Goal: Task Accomplishment & Management: Use online tool/utility

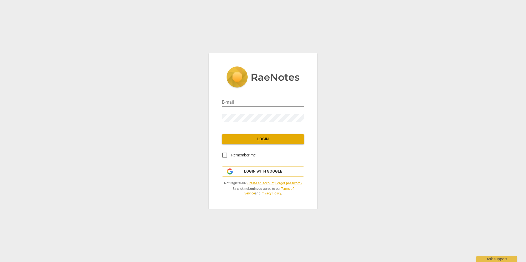
click at [256, 183] on link "Create an account" at bounding box center [260, 184] width 27 height 4
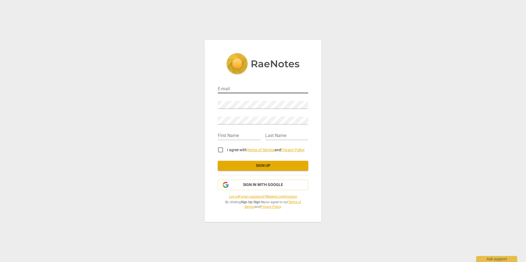
click at [278, 92] on input "email" at bounding box center [263, 89] width 90 height 8
type input "[EMAIL_ADDRESS][DOMAIN_NAME]"
type input "Stephen"
type input "[PERSON_NAME]"
click at [242, 134] on input "Stephen" at bounding box center [239, 136] width 43 height 8
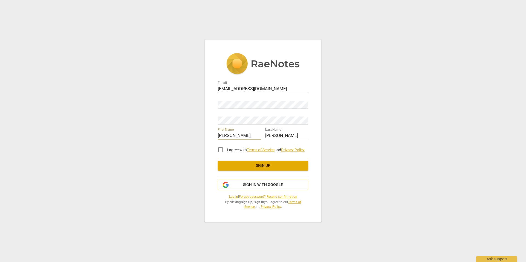
type input "[PERSON_NAME]"
click at [220, 150] on input "I agree with Terms of Service and Privacy Policy" at bounding box center [220, 149] width 13 height 13
checkbox input "true"
click at [269, 168] on span "Sign up" at bounding box center [263, 165] width 82 height 5
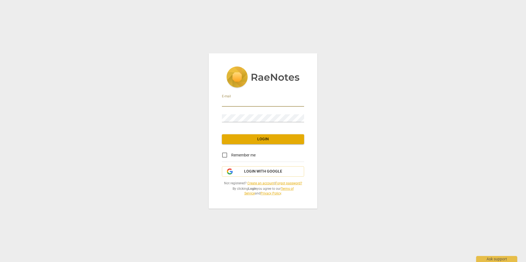
click at [246, 103] on input "email" at bounding box center [263, 103] width 82 height 8
type input "[EMAIL_ADDRESS][DOMAIN_NAME]"
click at [227, 155] on input "Remember me" at bounding box center [224, 155] width 13 height 13
checkbox input "true"
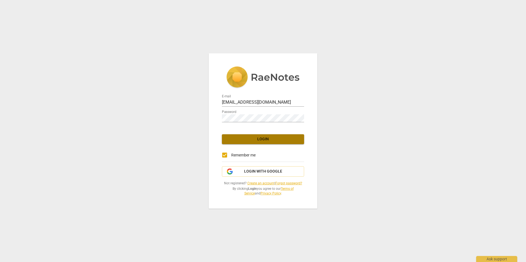
click at [257, 142] on span "Login" at bounding box center [262, 139] width 73 height 5
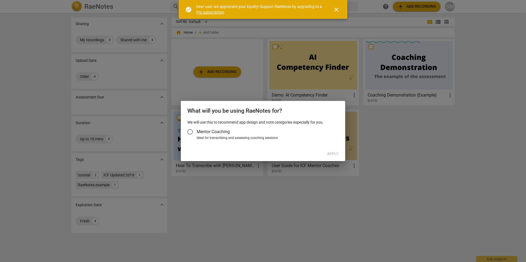
click at [190, 132] on input "Mentor Coaching" at bounding box center [189, 131] width 13 height 13
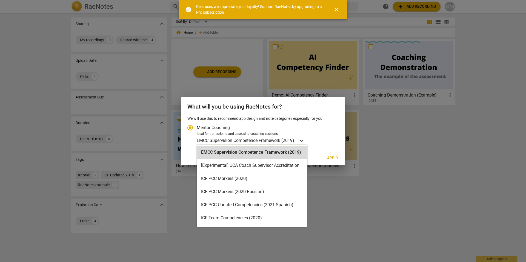
click at [302, 142] on icon "Account type" at bounding box center [300, 140] width 5 height 5
click at [0, 0] on input "Ideal for transcribing and assessing coaching sessions EMCC Supervision Compete…" at bounding box center [0, 0] width 0 height 0
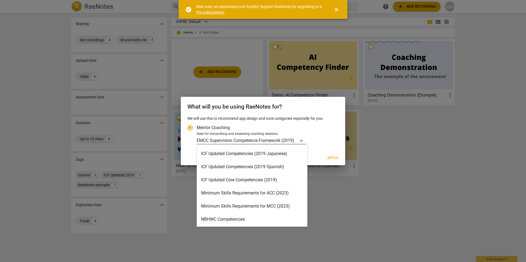
scroll to position [62, 0]
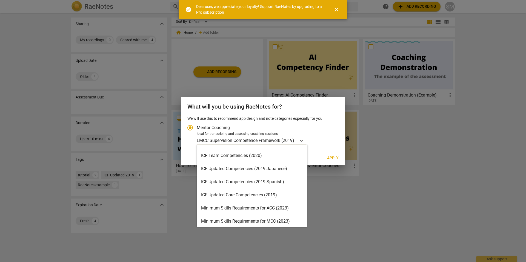
click at [275, 197] on div "ICF Updated Core Competencies (2019)" at bounding box center [252, 195] width 111 height 13
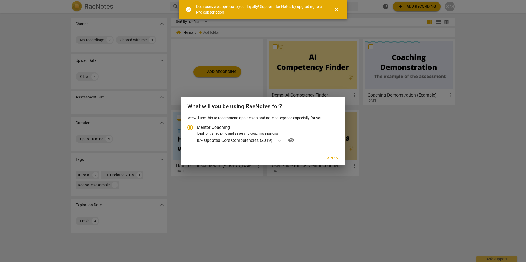
click at [240, 128] on label "Mentor Coaching" at bounding box center [259, 127] width 153 height 13
click at [197, 128] on input "Mentor Coaching" at bounding box center [189, 127] width 13 height 13
radio input "true"
click at [335, 159] on span "Apply" at bounding box center [332, 158] width 11 height 5
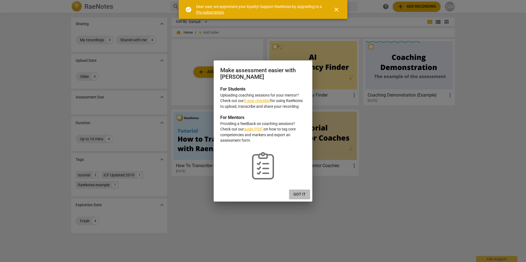
click at [299, 193] on span "Got it" at bounding box center [299, 194] width 12 height 5
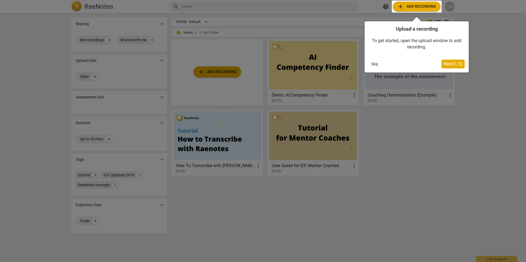
click at [453, 66] on span "Next ( 1 / 3 )" at bounding box center [452, 63] width 19 height 5
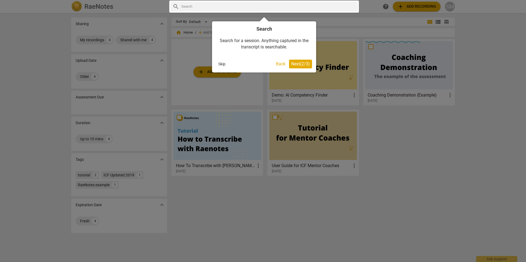
click at [300, 65] on span "Next ( 2 / 3 )" at bounding box center [300, 63] width 19 height 5
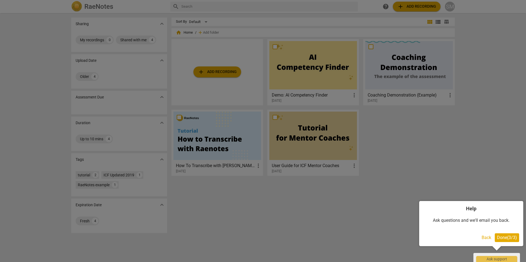
click at [504, 238] on span "Done ( 3 / 3 )" at bounding box center [507, 237] width 20 height 5
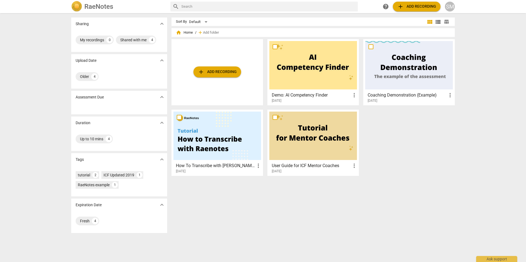
click at [415, 4] on span "add Add recording" at bounding box center [416, 6] width 39 height 7
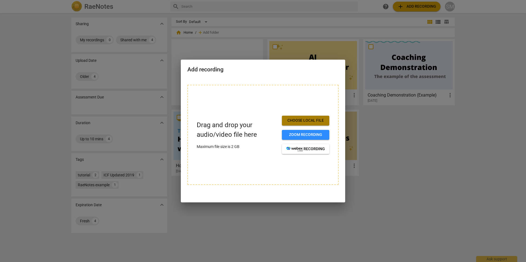
click at [297, 120] on span "Choose local file" at bounding box center [305, 120] width 39 height 5
click at [308, 123] on span "Choose local file" at bounding box center [305, 120] width 39 height 5
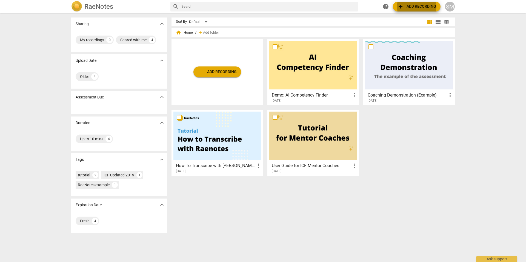
click at [138, 103] on div "Assessment Due expand_more" at bounding box center [119, 97] width 96 height 13
click at [436, 21] on span "view_list" at bounding box center [437, 22] width 7 height 7
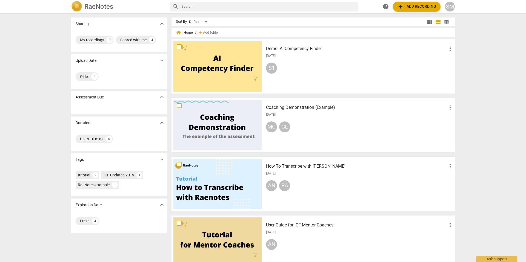
click at [445, 19] on span "table_chart" at bounding box center [445, 21] width 5 height 5
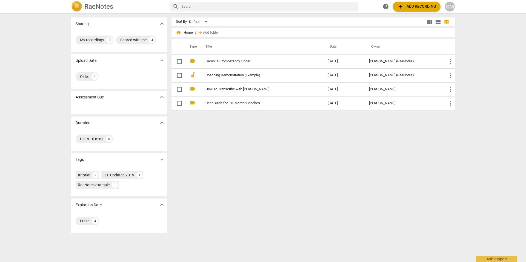
click at [79, 5] on img at bounding box center [76, 6] width 11 height 11
click at [383, 7] on span "help" at bounding box center [385, 6] width 7 height 7
click at [451, 6] on div "SM" at bounding box center [450, 7] width 10 height 10
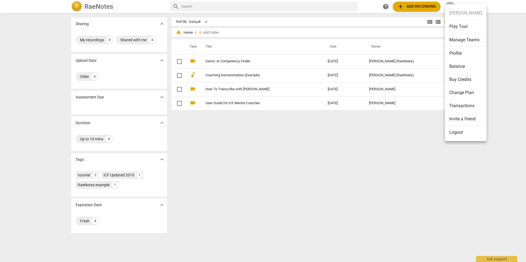
click at [468, 94] on li "Change Plan" at bounding box center [466, 92] width 42 height 13
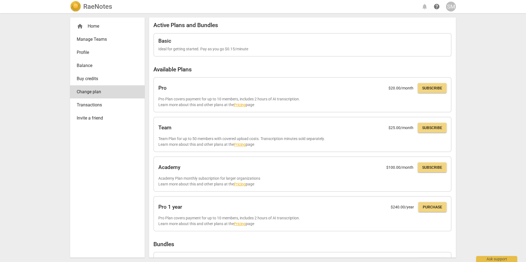
click at [90, 30] on div "home Home" at bounding box center [107, 26] width 74 height 13
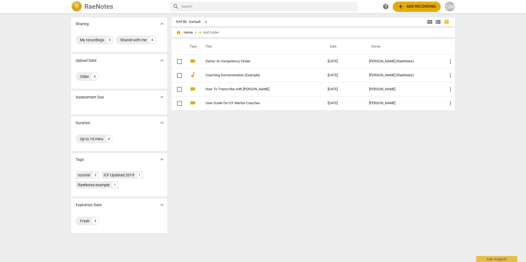
click at [449, 8] on div "SM" at bounding box center [450, 7] width 10 height 10
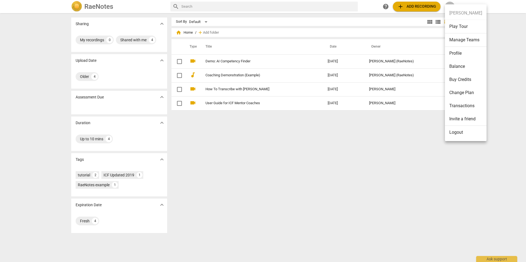
click at [105, 40] on div at bounding box center [263, 131] width 526 height 262
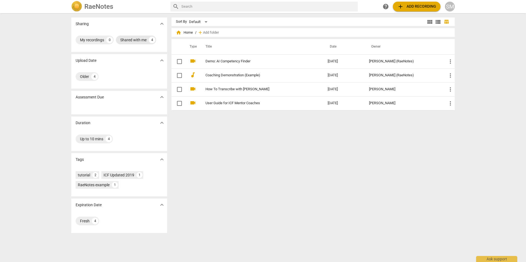
click at [149, 40] on div "4" at bounding box center [152, 40] width 7 height 7
click at [97, 42] on div "Shared with me" at bounding box center [93, 39] width 26 height 5
click at [162, 26] on span "expand_more" at bounding box center [162, 24] width 7 height 7
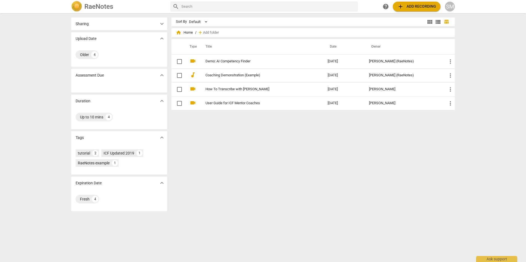
click at [162, 26] on span "expand_more" at bounding box center [162, 24] width 7 height 7
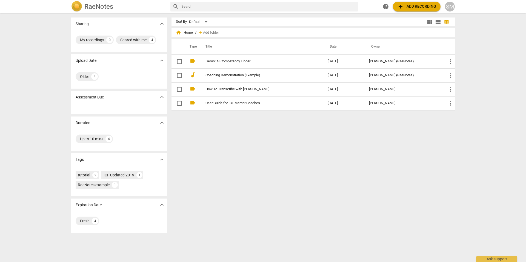
click at [78, 8] on img at bounding box center [76, 6] width 11 height 11
click at [397, 10] on button "add Add recording" at bounding box center [417, 7] width 48 height 10
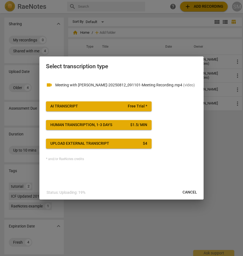
click at [192, 194] on span "Cancel" at bounding box center [190, 191] width 15 height 5
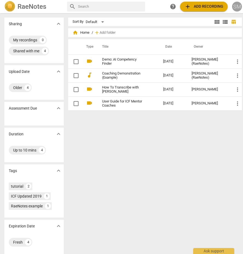
click at [240, 8] on div "SM" at bounding box center [237, 7] width 10 height 10
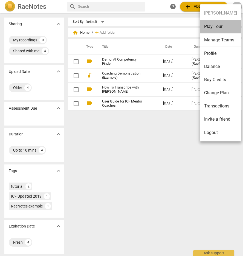
click at [220, 30] on li "Play Tour" at bounding box center [221, 26] width 42 height 13
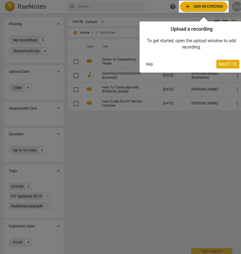
click at [232, 64] on span "Next ( 1 / 3 )" at bounding box center [228, 63] width 19 height 5
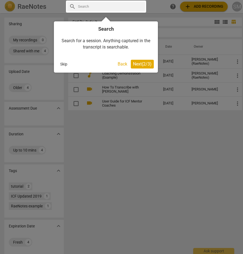
click at [152, 68] on button "Next ( 2 / 3 )" at bounding box center [142, 64] width 23 height 9
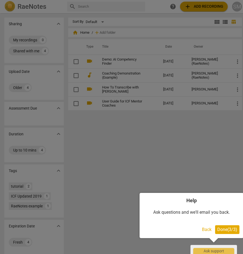
click at [229, 228] on span "Done ( 3 / 3 )" at bounding box center [227, 229] width 20 height 5
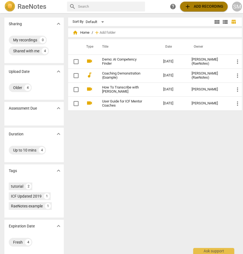
click at [201, 8] on span "add Add recording" at bounding box center [204, 6] width 39 height 7
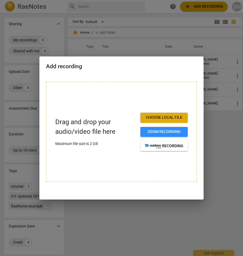
click at [229, 54] on div at bounding box center [121, 128] width 243 height 256
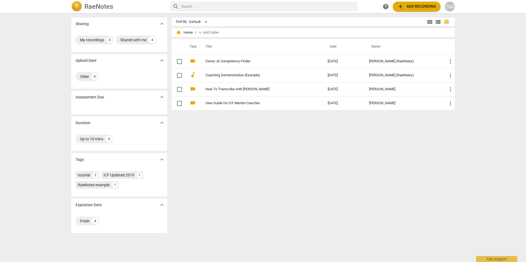
click at [451, 7] on div "SM" at bounding box center [450, 7] width 10 height 10
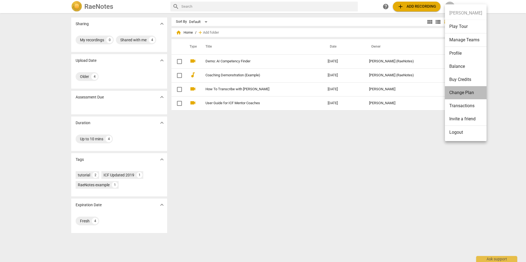
click at [466, 92] on li "Change Plan" at bounding box center [466, 92] width 42 height 13
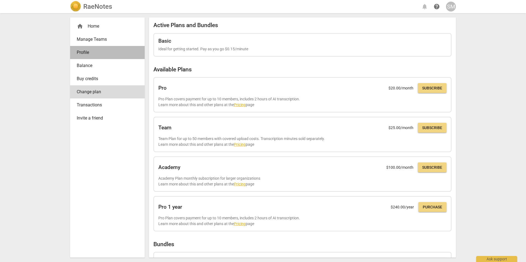
click at [84, 54] on span "Profile" at bounding box center [105, 52] width 57 height 7
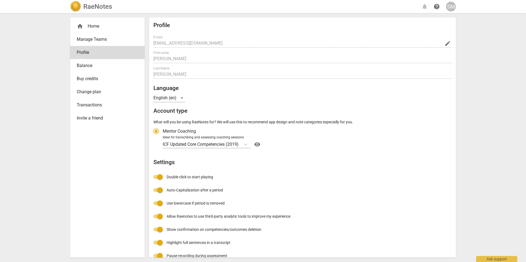
click at [215, 132] on label "Mentor Coaching" at bounding box center [299, 131] width 300 height 13
click at [163, 132] on input "Mentor Coaching" at bounding box center [155, 131] width 13 height 13
radio input "true"
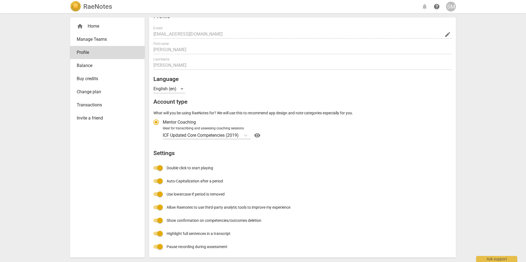
click at [452, 8] on div "SM" at bounding box center [451, 7] width 10 height 10
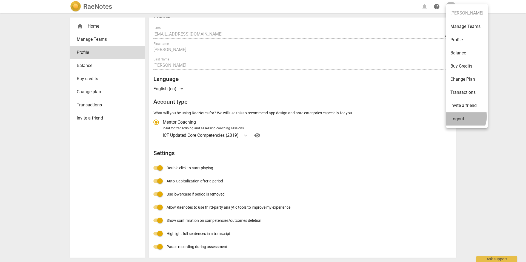
click at [460, 117] on li "Logout" at bounding box center [467, 119] width 42 height 13
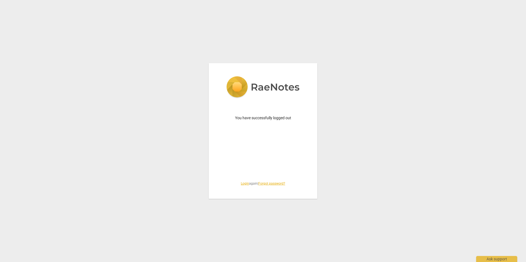
click at [245, 182] on link "Login" at bounding box center [245, 184] width 8 height 4
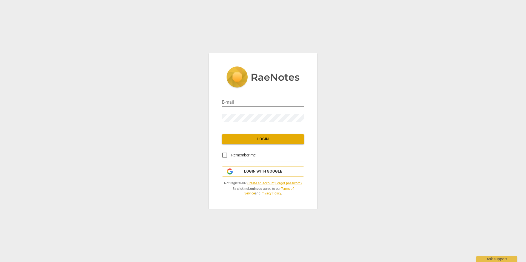
click at [260, 184] on link "Create an account" at bounding box center [260, 184] width 27 height 4
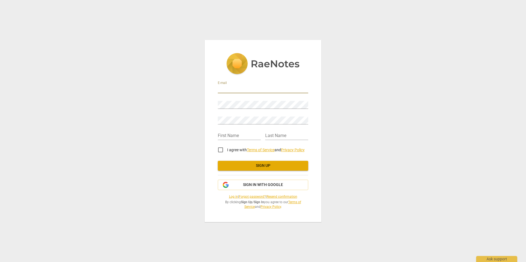
click at [250, 91] on input "email" at bounding box center [263, 89] width 90 height 8
type input "scrmitchell.coaching@gmail.com"
click at [229, 135] on input "text" at bounding box center [239, 136] width 43 height 8
type input "[PERSON_NAME]"
type input "Mitchell"
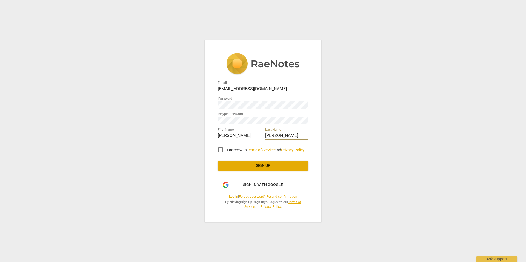
click at [381, 116] on div "E-mail scrmitchell.coaching@gmail.com Password Retype Password First Name Steve…" at bounding box center [263, 131] width 526 height 262
click at [218, 150] on input "I agree with Terms of Service and Privacy Policy" at bounding box center [220, 149] width 13 height 13
checkbox input "true"
click at [254, 169] on button "Sign up" at bounding box center [263, 166] width 90 height 10
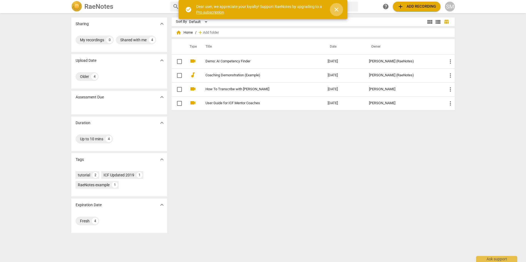
click at [340, 8] on span "close" at bounding box center [336, 9] width 13 height 7
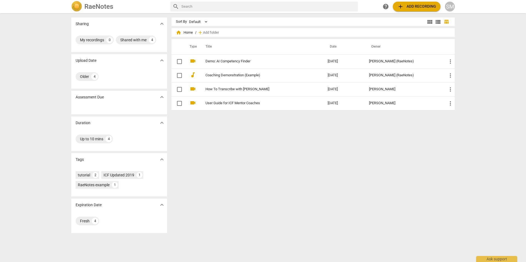
click at [382, 5] on span "help" at bounding box center [385, 6] width 7 height 7
click at [494, 260] on div "Ask support" at bounding box center [496, 257] width 41 height 9
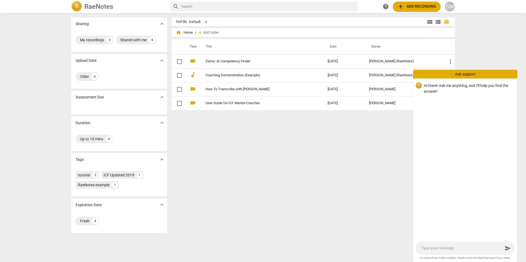
type textarea "h"
type textarea "ho"
type textarea "how"
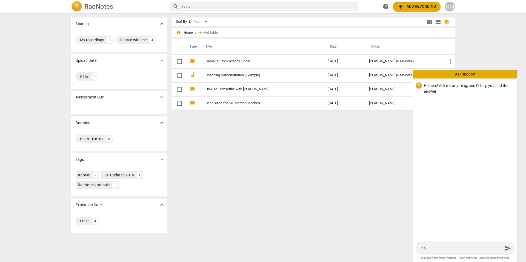
type textarea "how"
type textarea "how d"
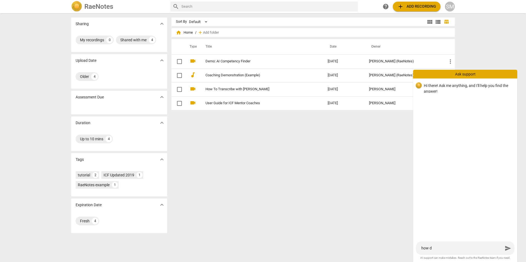
type textarea "how do"
type textarea "how do I"
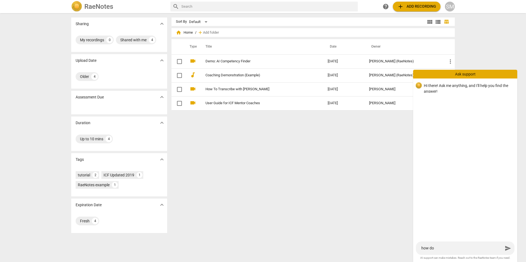
type textarea "how do I"
type textarea "how do I c"
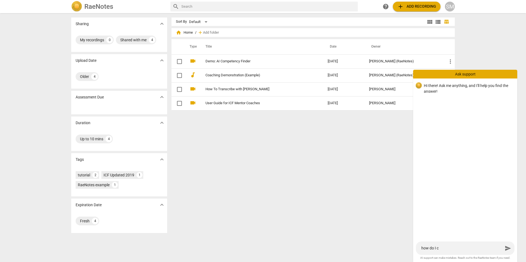
type textarea "how do I ch"
type textarea "how do I cha"
type textarea "how do I chan"
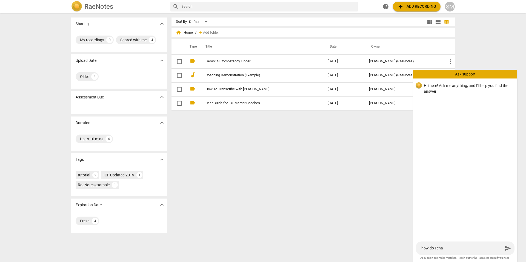
type textarea "how do I chan"
type textarea "how do I chang"
type textarea "how do I change"
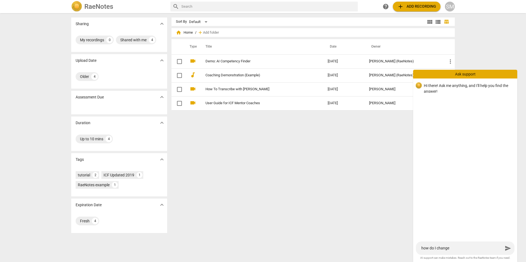
type textarea "how do I change"
type textarea "how do I change a"
type textarea "how do I change ac"
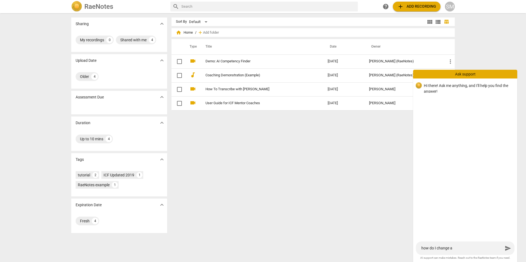
type textarea "how do I change ac"
type textarea "how do I change acc"
type textarea "how do I change acco"
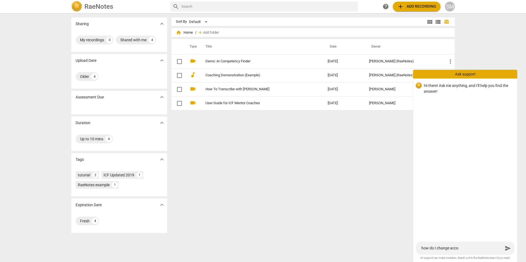
type textarea "how do I change accou"
type textarea "how do I change accoun"
type textarea "how do I change account"
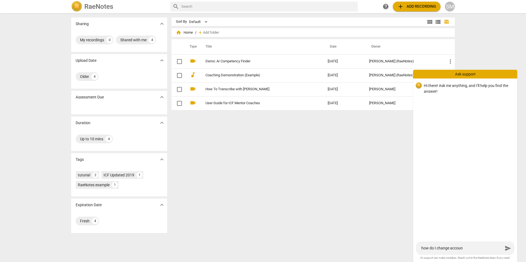
type textarea "how do I change account"
type textarea "how do I change account f"
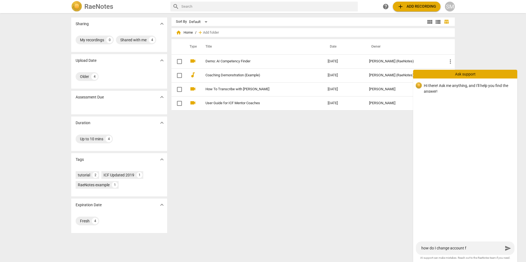
type textarea "how do I change account fr"
type textarea "how do I change account fro"
type textarea "how do I change account from"
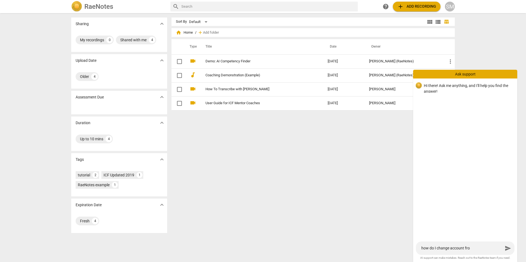
type textarea "how do I change account from"
type textarea "how do I change account from m"
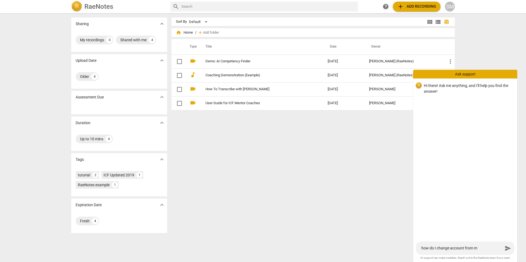
type textarea "how do I change account from me"
type textarea "how do I change account from men"
type textarea "how do I change account from ment"
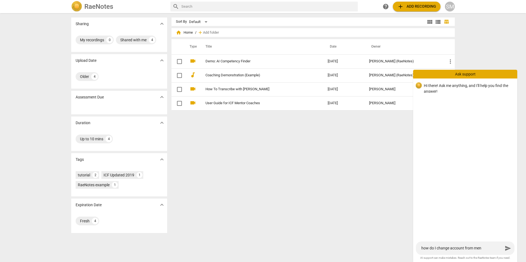
type textarea "how do I change account from ment"
type textarea "how do I change account from mento"
type textarea "how do I change account from mentor"
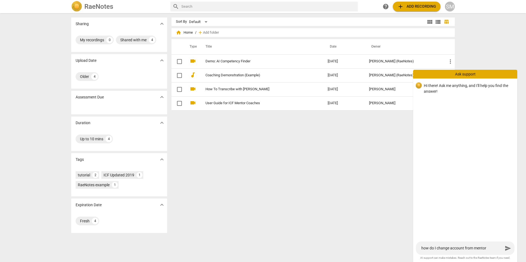
type textarea "how do I change account from mentor"
type textarea "how do I change account from mentor c"
type textarea "how do I change account from mentor co"
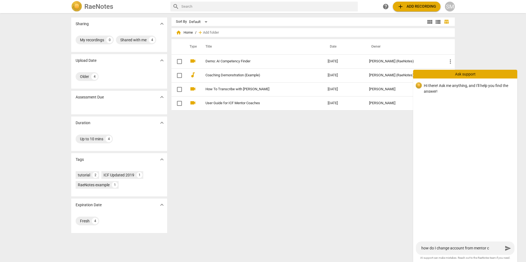
type textarea "how do I change account from mentor co"
type textarea "how do I change account from mentor coa"
type textarea "how do I change account from mentor coac"
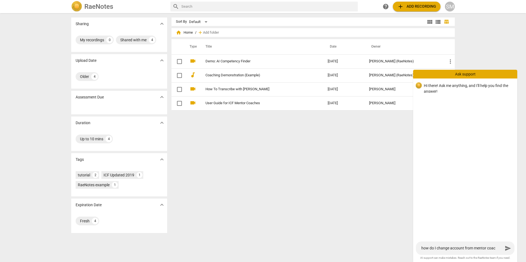
type textarea "how do I change account from mentor coach"
type textarea "how do I change account from mentor coachi"
type textarea "how do I change account from mentor coachin"
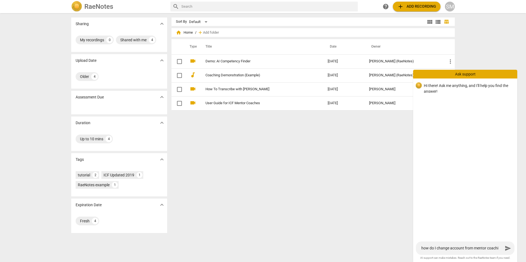
type textarea "how do I change account from mentor coachin"
type textarea "how do I change account from mentor coaching"
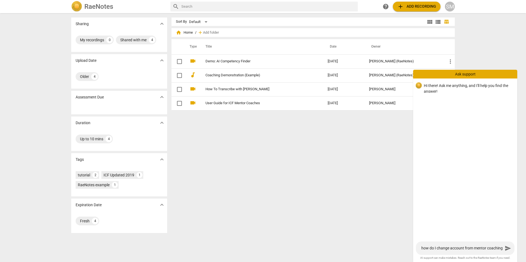
type textarea "how do I change account from mentor coaching t"
type textarea "how do I change account from mentor coaching to"
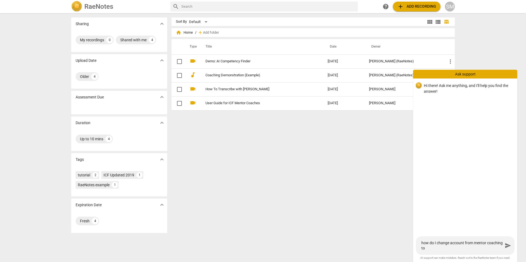
type textarea "how do I change account from mentor coaching to"
type textarea "how do I change account from mentor coaching to a"
type textarea "how do I change account from mentor coaching to as"
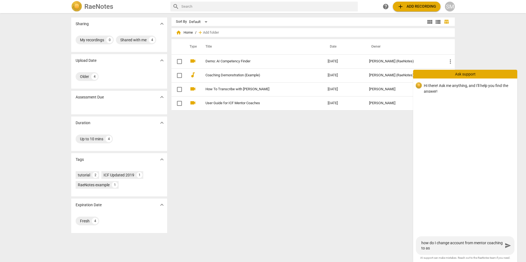
type textarea "how do I change account from mentor coaching to ass"
type textarea "how do I change account from mentor coaching to asse"
type textarea "how do I change account from mentor coaching to asses"
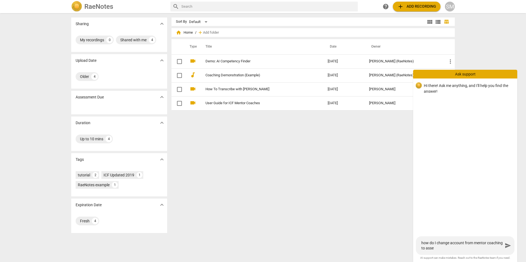
type textarea "how do I change account from mentor coaching to asses"
type textarea "how do I change account from mentor coaching to assess"
type textarea "how do I change account from mentor coaching to assessm"
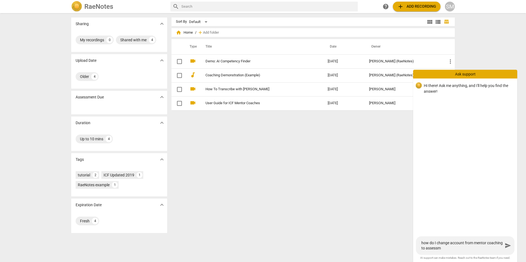
type textarea "how do I change account from mentor coaching to assessme"
type textarea "how do I change account from mentor coaching to assessmen"
type textarea "how do I change account from mentor coaching to assessment"
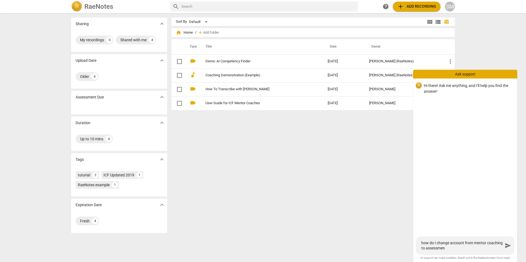
type textarea "how do I change account from mentor coaching to assessment"
type textarea "how do I change account from mentor coaching to assessment?"
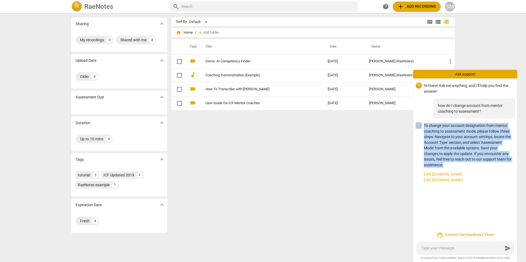
drag, startPoint x: 443, startPoint y: 163, endPoint x: 422, endPoint y: 129, distance: 41.1
click at [422, 129] on div "To change your account designation from mentor coaching to assessment mode, ple…" at bounding box center [465, 153] width 104 height 69
copy div "To change your account designation from mentor coaching to assessment mode, ple…"
click at [452, 8] on div "SM" at bounding box center [450, 7] width 10 height 10
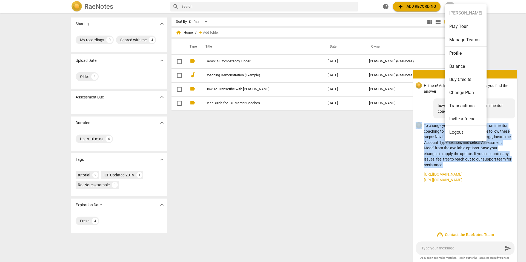
click at [452, 51] on li "Profile" at bounding box center [466, 53] width 42 height 13
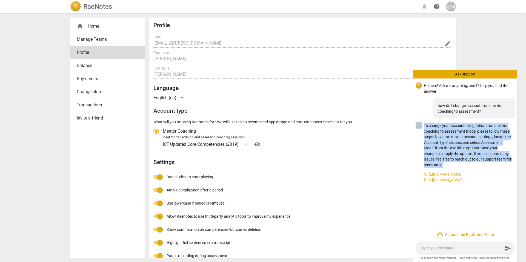
radio input "false"
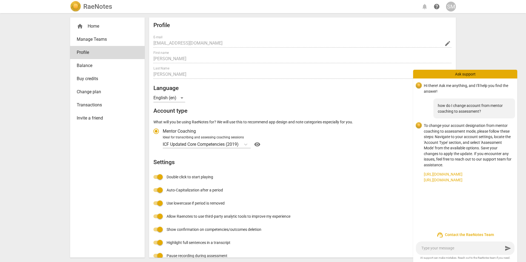
click at [477, 49] on div "RaeNotes notifications help SM home Home Manage Teams Profile Balance Buy credi…" at bounding box center [263, 131] width 526 height 262
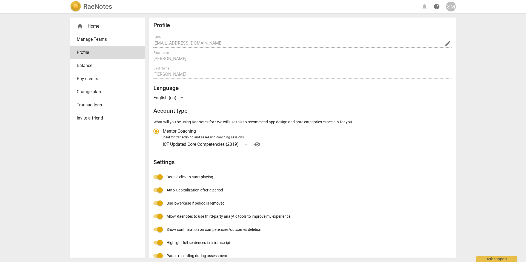
click at [76, 7] on img at bounding box center [75, 6] width 11 height 11
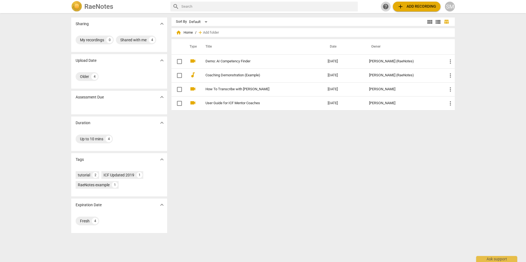
click at [385, 7] on span "help" at bounding box center [385, 6] width 7 height 7
click at [448, 6] on div "SM" at bounding box center [450, 7] width 10 height 10
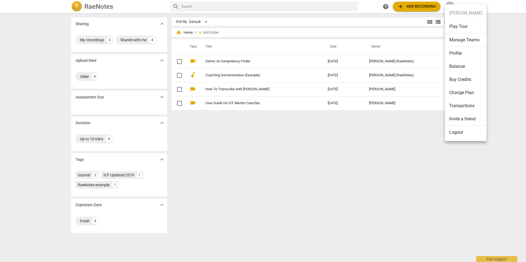
click at [461, 14] on ul "Steve Mitchell Play Tour Manage Teams Profile Balance Buy Credits Change Plan T…" at bounding box center [466, 72] width 42 height 137
click at [491, 258] on div at bounding box center [263, 131] width 526 height 262
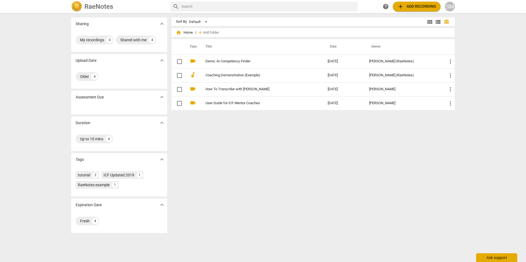
click at [491, 259] on div "Ask support" at bounding box center [496, 257] width 41 height 9
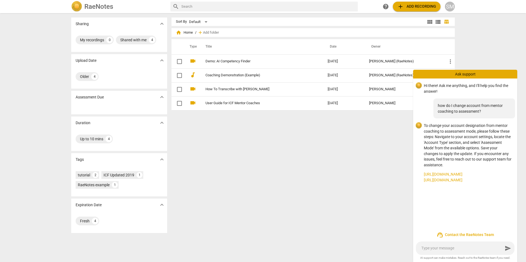
type textarea "w"
type textarea "wh"
type textarea "whe"
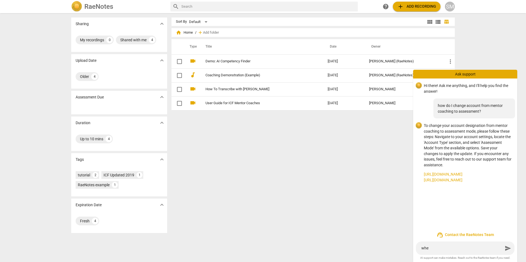
type textarea "wher"
type textarea "where"
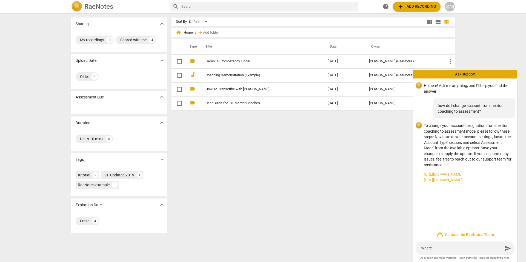
type textarea "where i"
type textarea "where is"
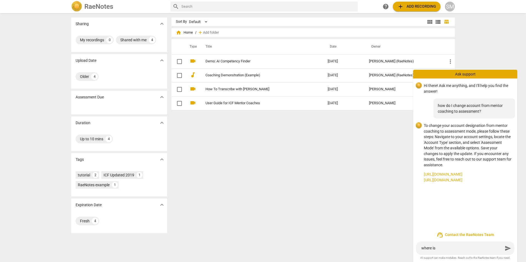
type textarea "where is"
type textarea "where is a"
type textarea "where is ac"
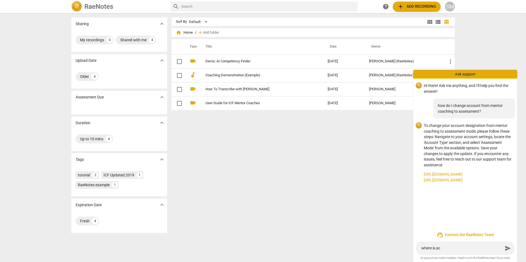
type textarea "where is acc"
type textarea "where is acco"
type textarea "where is accou"
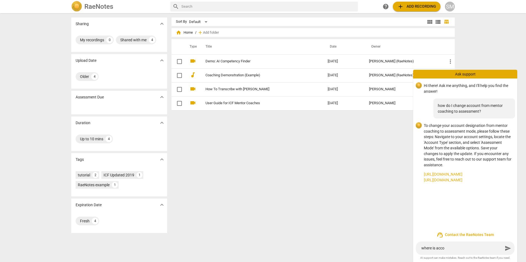
type textarea "where is accou"
type textarea "where is accoun"
type textarea "where is account"
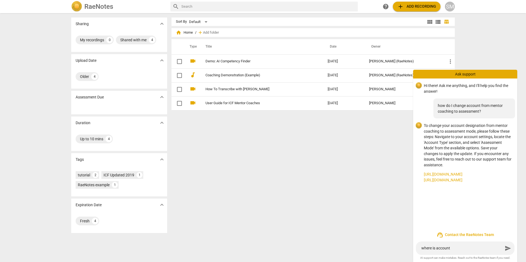
type textarea "where is account"
type textarea "where is account s"
type textarea "where is account st"
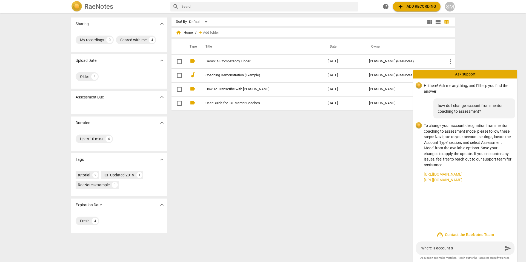
type textarea "where is account st"
type textarea "where is account sty"
type textarea "where is account st"
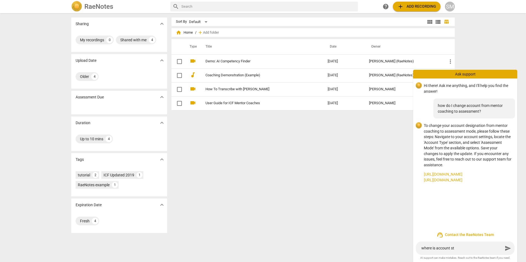
type textarea "where is account ste"
type textarea "where is account stet"
type textarea "where is account stett"
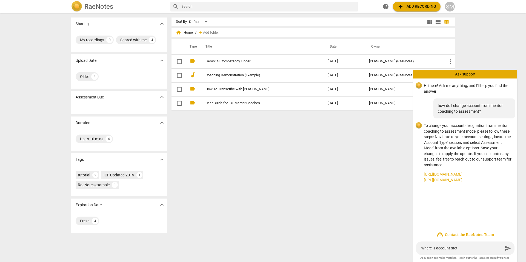
type textarea "where is account stett"
type textarea "where is account stet"
type textarea "where is account ste"
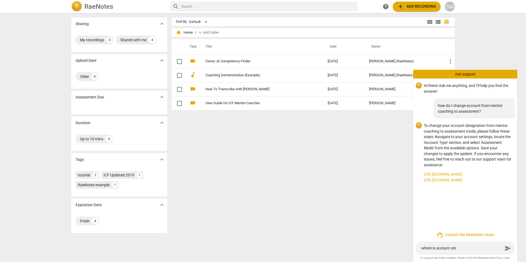
type textarea "where is account st"
type textarea "where is account s"
type textarea "where is account se"
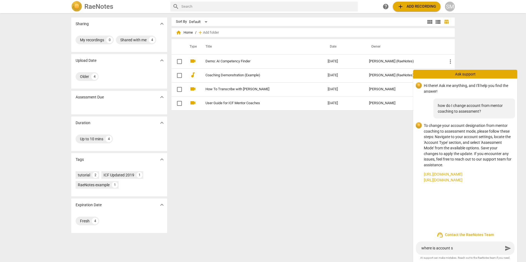
type textarea "where is account se"
type textarea "where is account set"
type textarea "where is account sett"
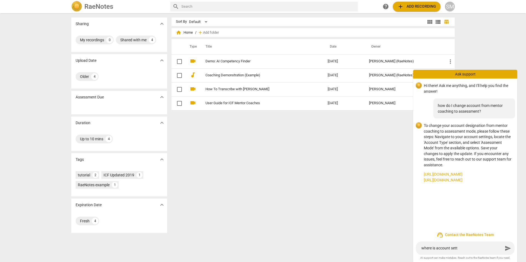
type textarea "where is account setti"
type textarea "where is account settin"
type textarea "where is account setting"
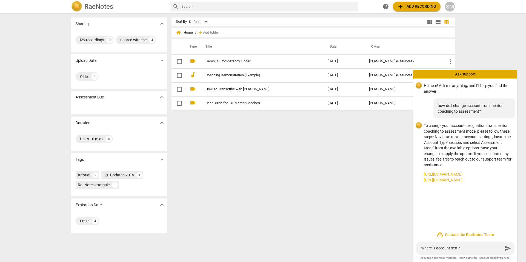
type textarea "where is account setting"
type textarea "where is account settings"
type textarea "where is account settings?"
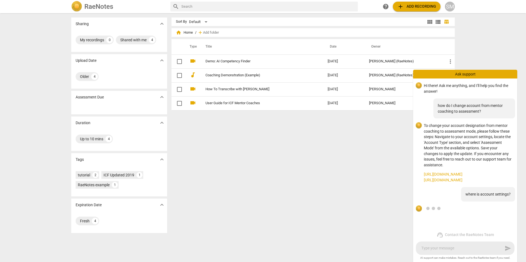
scroll to position [9, 0]
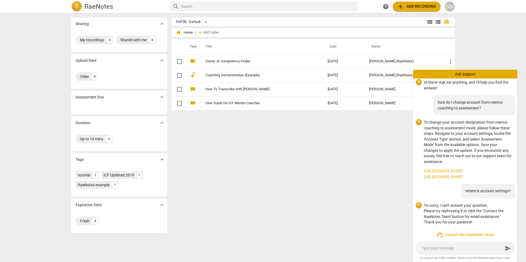
type textarea "h"
type textarea "ho"
type textarea "how"
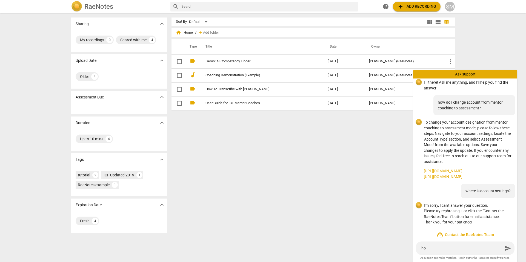
type textarea "how"
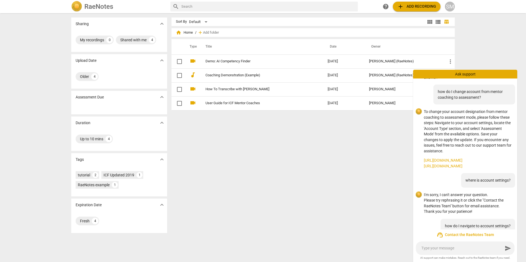
scroll to position [0, 0]
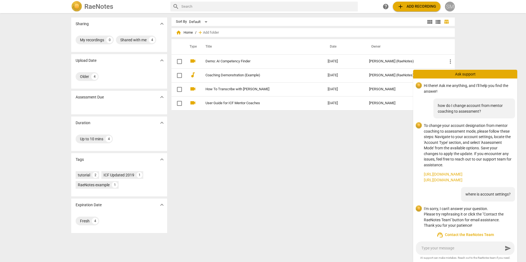
click at [449, 6] on div "SM" at bounding box center [450, 7] width 10 height 10
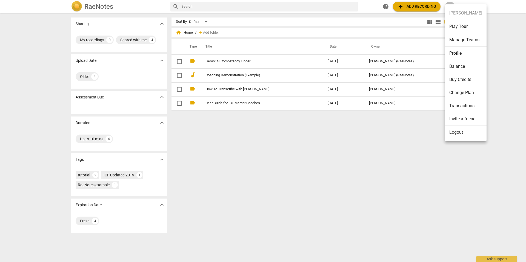
click at [460, 13] on ul "Steve Mitchell Play Tour Manage Teams Profile Balance Buy Credits Change Plan T…" at bounding box center [466, 72] width 42 height 137
click at [462, 92] on li "Change Plan" at bounding box center [466, 92] width 42 height 13
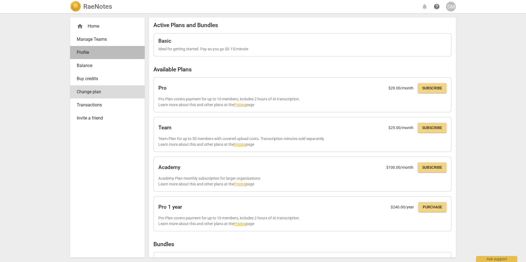
click at [83, 51] on span "Profile" at bounding box center [105, 52] width 57 height 7
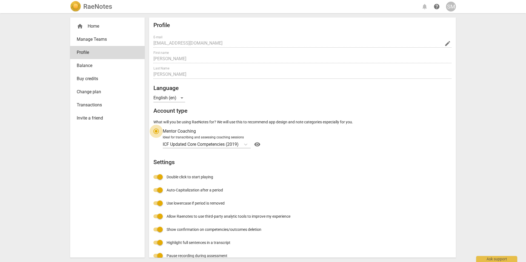
click at [158, 133] on input "Mentor Coaching" at bounding box center [155, 131] width 13 height 13
click at [157, 133] on input "Mentor Coaching" at bounding box center [155, 131] width 13 height 13
click at [187, 132] on span "Mentor Coaching" at bounding box center [179, 131] width 33 height 6
click at [163, 132] on input "Mentor Coaching" at bounding box center [155, 131] width 13 height 13
click at [260, 144] on span "visibility" at bounding box center [257, 144] width 9 height 7
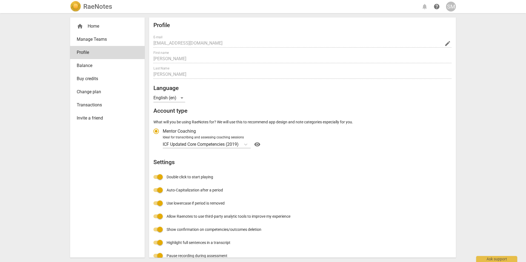
click at [454, 6] on div "SM" at bounding box center [451, 7] width 10 height 10
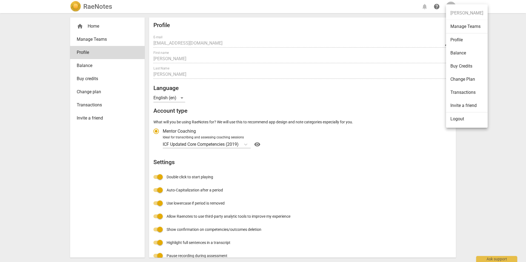
click at [454, 121] on li "Logout" at bounding box center [467, 119] width 42 height 13
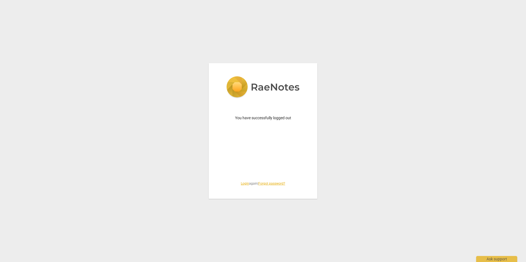
click at [244, 183] on link "Login" at bounding box center [245, 184] width 8 height 4
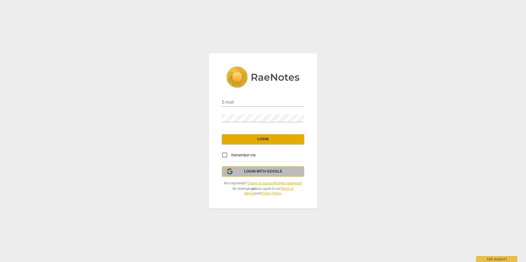
click at [249, 173] on span "Login with Google" at bounding box center [263, 171] width 38 height 5
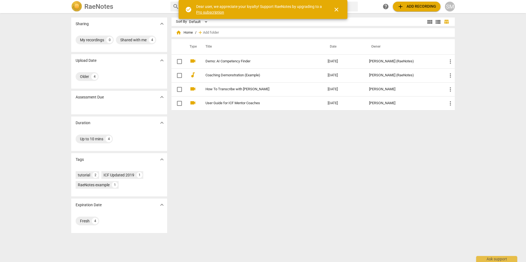
click at [336, 9] on span "close" at bounding box center [336, 9] width 7 height 7
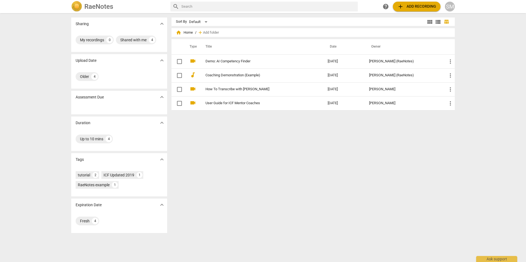
click at [80, 8] on img at bounding box center [76, 6] width 11 height 11
click at [450, 7] on div "SM" at bounding box center [450, 7] width 10 height 10
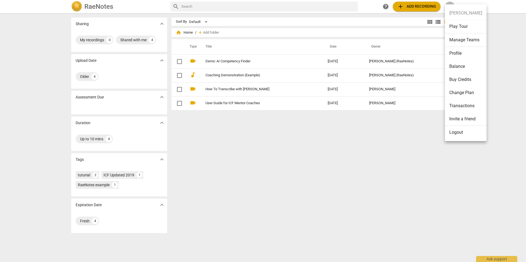
click at [456, 14] on ul "[PERSON_NAME] Play Tour Manage Teams Profile Balance Buy Credits Change Plan Tr…" at bounding box center [466, 72] width 42 height 137
click at [465, 48] on li "Profile" at bounding box center [466, 53] width 42 height 13
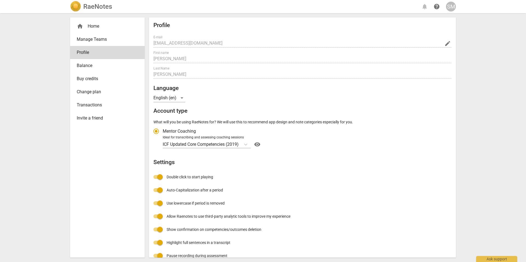
radio input "false"
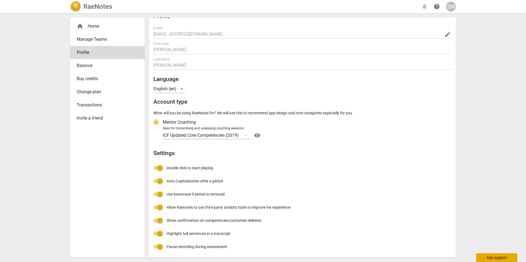
click at [496, 258] on div "Ask support" at bounding box center [496, 257] width 41 height 9
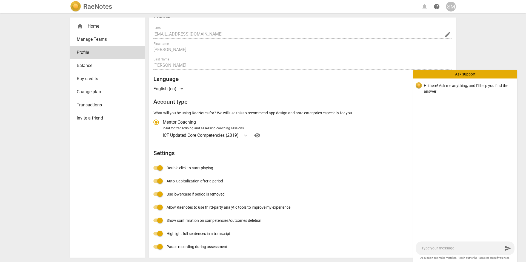
click at [500, 36] on div "RaeNotes notifications help SM home Home Manage Teams Profile Balance Buy credi…" at bounding box center [263, 131] width 526 height 262
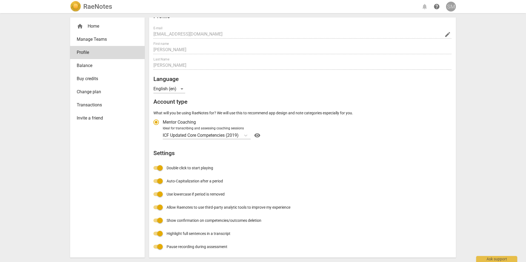
click at [449, 6] on div "SM" at bounding box center [451, 7] width 10 height 10
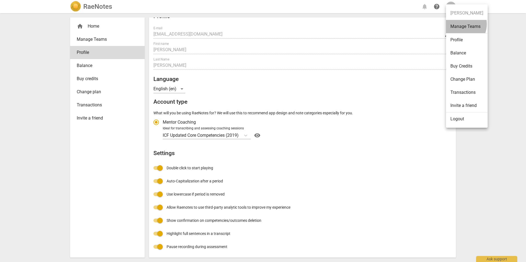
click at [459, 24] on li "Manage Teams" at bounding box center [467, 26] width 42 height 13
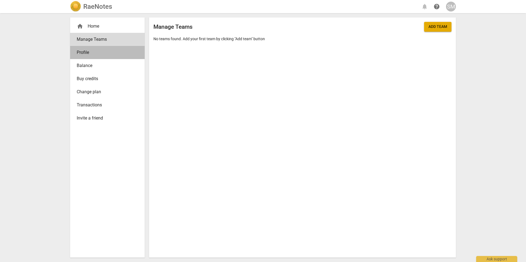
click at [81, 55] on span "Profile" at bounding box center [105, 52] width 57 height 7
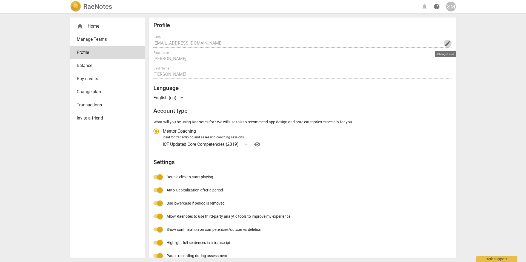
click at [448, 42] on span "edit" at bounding box center [447, 43] width 7 height 7
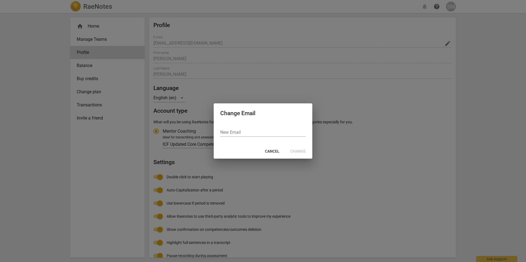
click at [283, 152] on button "Cancel" at bounding box center [271, 152] width 23 height 10
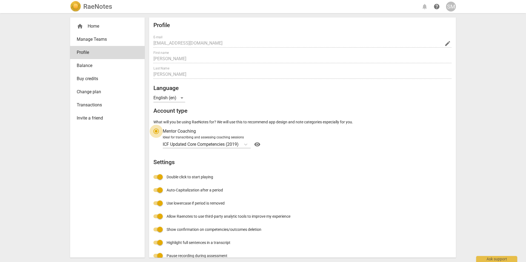
click at [154, 131] on input "Mentor Coaching" at bounding box center [155, 131] width 13 height 13
radio input "true"
click at [180, 131] on span "Mentor Coaching" at bounding box center [179, 131] width 33 height 6
click at [163, 131] on input "Mentor Coaching" at bounding box center [155, 131] width 13 height 13
click at [180, 131] on span "Mentor Coaching" at bounding box center [179, 131] width 33 height 6
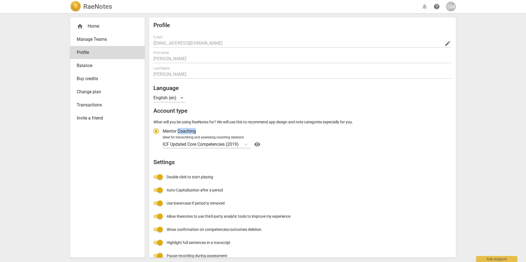
click at [163, 131] on input "Mentor Coaching" at bounding box center [155, 131] width 13 height 13
click at [172, 131] on span "Mentor Coaching" at bounding box center [179, 131] width 33 height 6
click at [163, 131] on input "Mentor Coaching" at bounding box center [155, 131] width 13 height 13
click at [230, 145] on p "ICF Updated Core Competencies (2019)" at bounding box center [201, 144] width 76 height 6
click at [0, 0] on input "Ideal for transcribing and assessing coaching sessions ICF Updated Core Compete…" at bounding box center [0, 0] width 0 height 0
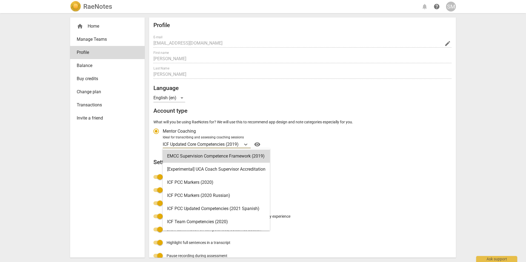
click at [394, 148] on div "EMCC Supervision Competence Framework (2019), 1 of 15. 15 results available. Us…" at bounding box center [306, 144] width 287 height 9
click at [0, 0] on input "Ideal for transcribing and assessing coaching sessions EMCC Supervision Compete…" at bounding box center [0, 0] width 0 height 0
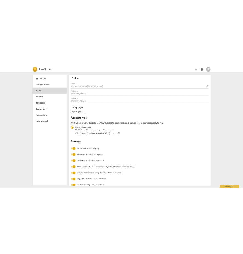
scroll to position [9, 0]
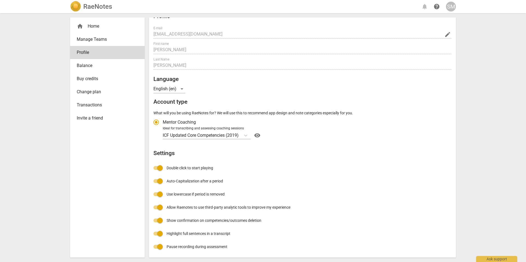
click at [93, 26] on div "home Home" at bounding box center [105, 26] width 57 height 7
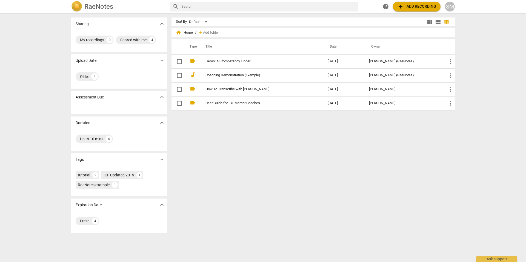
click at [411, 10] on span "add Add recording" at bounding box center [416, 6] width 39 height 7
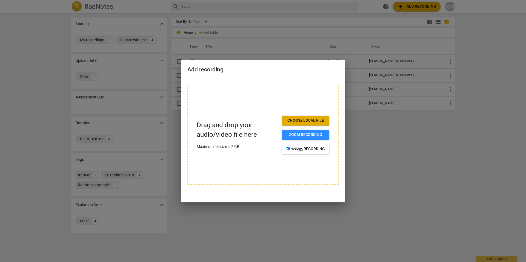
click at [305, 119] on span "Choose local file" at bounding box center [305, 120] width 39 height 5
drag, startPoint x: 274, startPoint y: 64, endPoint x: 264, endPoint y: 88, distance: 25.9
click at [264, 88] on div "Add recording Drag and drop your audio/video file here Maximum file size is 2 G…" at bounding box center [263, 131] width 164 height 143
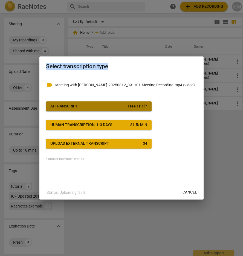
click at [69, 106] on div "AI Transcript" at bounding box center [64, 105] width 28 height 5
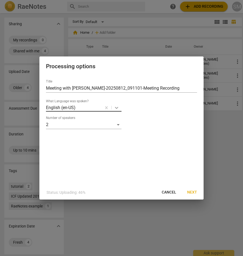
click at [117, 108] on icon at bounding box center [116, 108] width 3 height 2
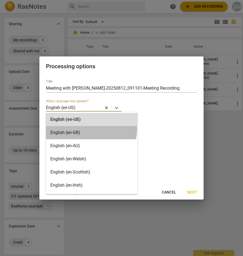
click at [91, 129] on div "English (en-GB)" at bounding box center [91, 132] width 91 height 13
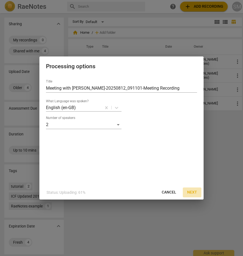
click at [191, 191] on span "Next" at bounding box center [192, 191] width 10 height 5
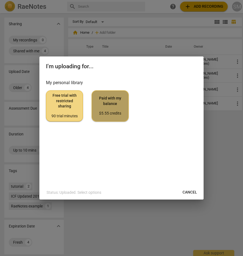
click at [111, 115] on div "$5.55 credits" at bounding box center [110, 113] width 28 height 5
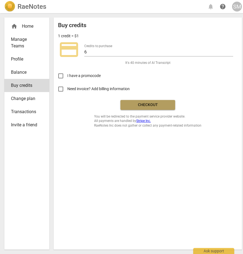
click at [147, 108] on button "Checkout" at bounding box center [147, 105] width 55 height 10
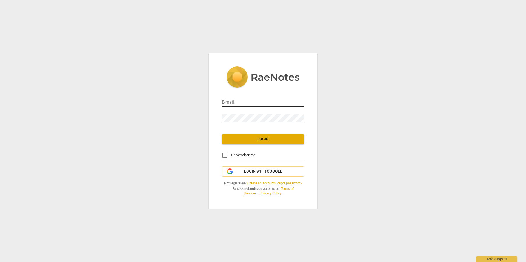
click at [256, 105] on input "email" at bounding box center [263, 103] width 82 height 8
type input "[EMAIL_ADDRESS][DOMAIN_NAME]"
click at [222, 155] on input "Remember me" at bounding box center [224, 155] width 13 height 13
checkbox input "true"
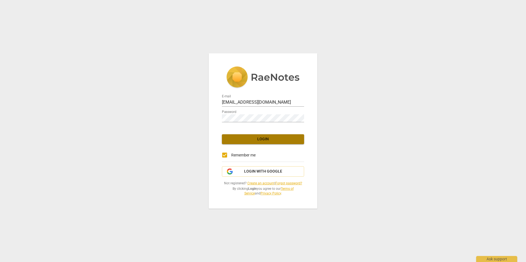
click at [256, 142] on button "Login" at bounding box center [263, 139] width 82 height 10
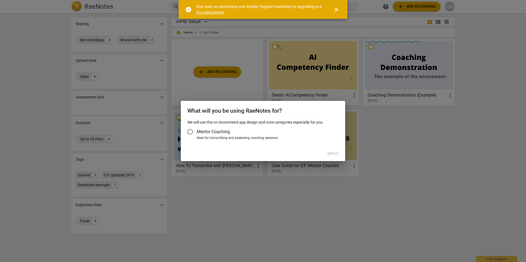
click at [337, 11] on span "close" at bounding box center [336, 9] width 7 height 7
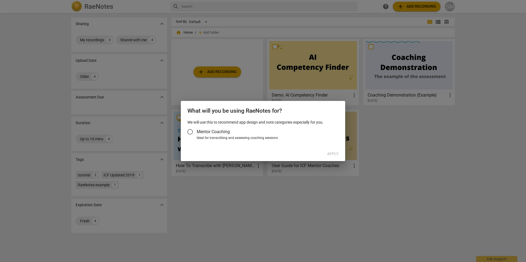
click at [243, 83] on div at bounding box center [263, 131] width 526 height 262
click at [226, 134] on span "Mentor Coaching" at bounding box center [213, 132] width 33 height 6
click at [197, 134] on input "Mentor Coaching" at bounding box center [189, 131] width 13 height 13
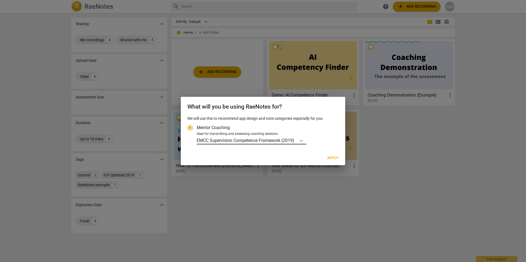
click at [304, 139] on icon "Account type" at bounding box center [300, 140] width 5 height 5
click at [0, 0] on input "Ideal for transcribing and assessing coaching sessions EMCC Supervision Compete…" at bounding box center [0, 0] width 0 height 0
click at [327, 129] on label "Mentor Coaching" at bounding box center [259, 127] width 153 height 13
click at [197, 129] on input "Mentor Coaching" at bounding box center [189, 127] width 13 height 13
radio input "true"
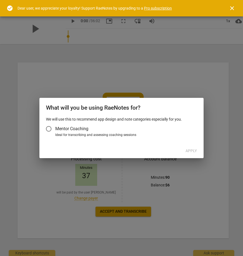
click at [81, 126] on span "Mentor Coaching" at bounding box center [71, 128] width 33 height 6
click at [55, 126] on input "Mentor Coaching" at bounding box center [48, 128] width 13 height 13
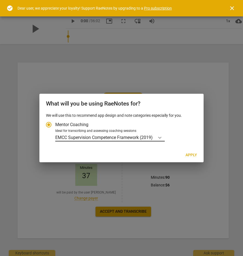
click at [162, 137] on icon "Account type" at bounding box center [159, 138] width 3 height 2
click at [0, 0] on input "Ideal for transcribing and assessing coaching sessions EMCC Supervision Compete…" at bounding box center [0, 0] width 0 height 0
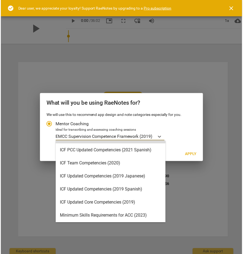
scroll to position [51, 0]
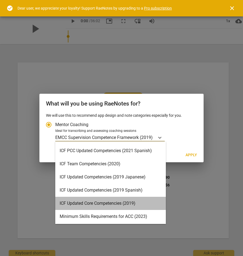
click at [126, 199] on div "ICF Updated Core Competencies (2019)" at bounding box center [110, 203] width 111 height 13
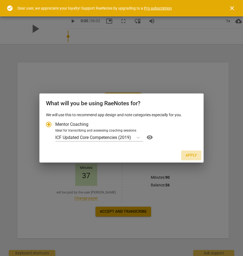
click at [189, 153] on span "Apply" at bounding box center [191, 154] width 11 height 5
radio input "false"
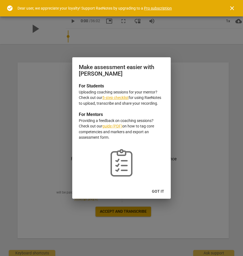
click at [152, 191] on button "Got it" at bounding box center [158, 191] width 21 height 10
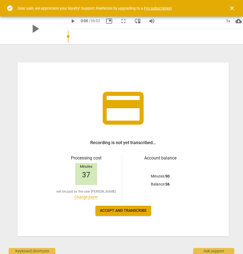
click at [123, 212] on span "Accept and transcribe" at bounding box center [123, 210] width 47 height 5
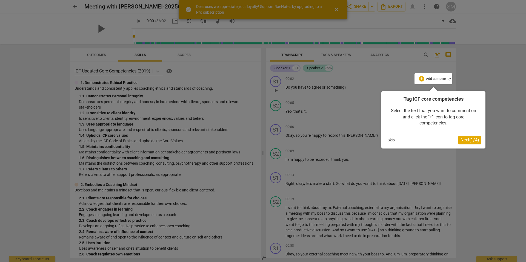
click at [336, 11] on div at bounding box center [263, 131] width 526 height 262
click at [336, 10] on div at bounding box center [263, 131] width 526 height 262
click at [471, 138] on span "Next ( 1 / 4 )" at bounding box center [469, 139] width 19 height 5
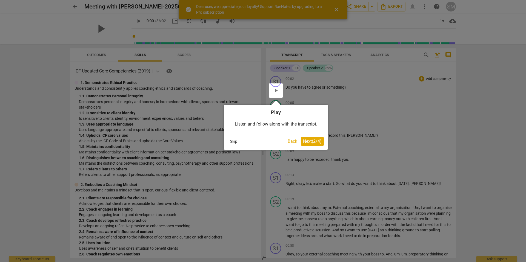
click at [308, 142] on span "Next ( 2 / 4 )" at bounding box center [312, 141] width 19 height 5
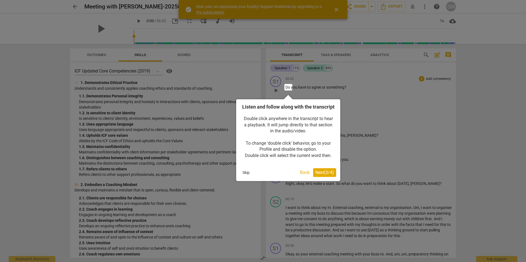
click at [327, 177] on button "Next ( 3 / 4 )" at bounding box center [324, 172] width 23 height 9
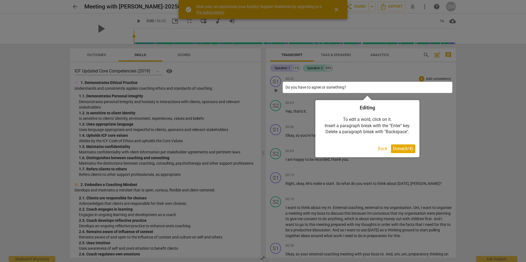
click at [402, 151] on span "Done ( 4 / 4 )" at bounding box center [403, 148] width 20 height 5
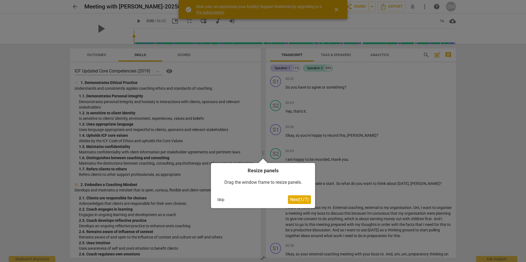
click at [300, 198] on span "Next ( 1 / 7 )" at bounding box center [299, 199] width 19 height 5
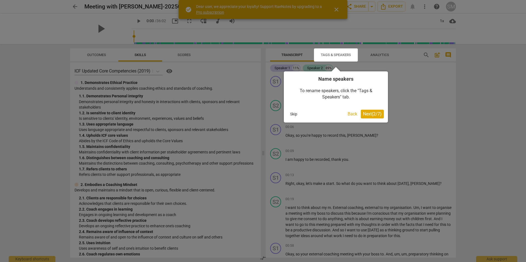
click at [373, 118] on button "Next ( 2 / 7 )" at bounding box center [372, 114] width 23 height 9
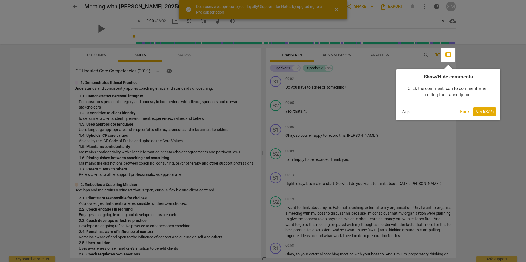
click at [478, 111] on span "Next ( 3 / 7 )" at bounding box center [484, 111] width 19 height 5
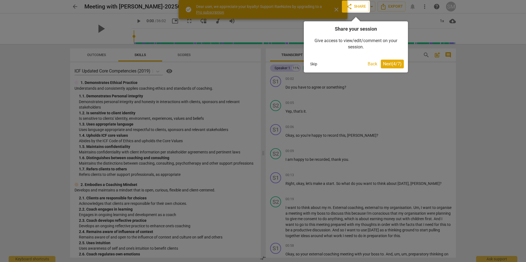
click at [394, 62] on span "Next ( 4 / 7 )" at bounding box center [392, 63] width 19 height 5
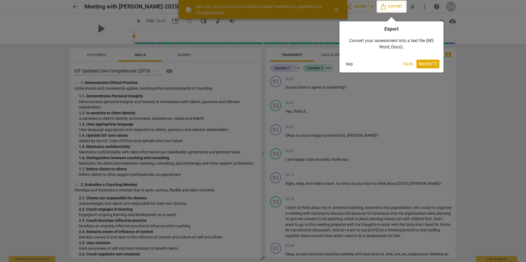
click at [432, 63] on span "Next ( 5 / 7 )" at bounding box center [427, 63] width 19 height 5
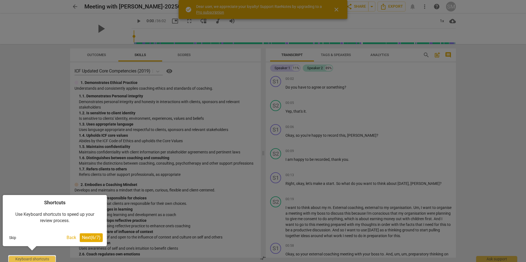
click at [92, 241] on button "Next ( 6 / 7 )" at bounding box center [91, 238] width 23 height 9
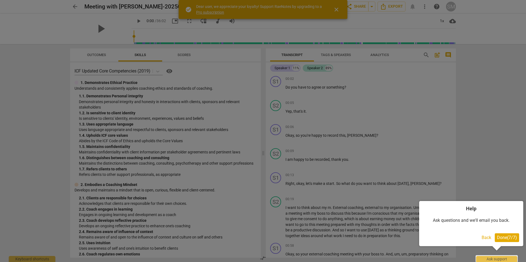
click at [505, 240] on span "Done ( 7 / 7 )" at bounding box center [507, 237] width 20 height 5
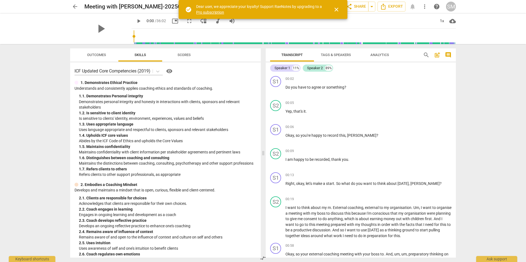
click at [333, 54] on span "Tags & Speakers" at bounding box center [336, 55] width 30 height 4
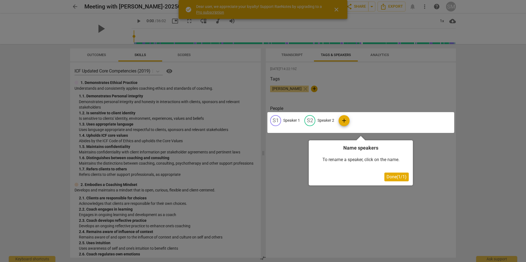
click at [285, 121] on div at bounding box center [360, 122] width 187 height 21
click at [398, 180] on button "Done ( 1 / 1 )" at bounding box center [396, 177] width 24 height 9
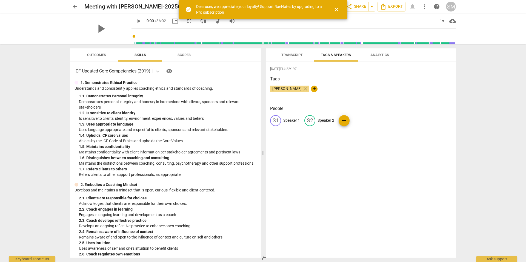
click at [290, 120] on p "Speaker 1" at bounding box center [291, 121] width 17 height 6
type input "[PERSON_NAME] (Coach)"
click at [353, 119] on p "Speaker 2" at bounding box center [361, 121] width 17 height 6
type input "[PERSON_NAME] (Thinker)"
click at [292, 54] on span "Transcript" at bounding box center [291, 55] width 21 height 4
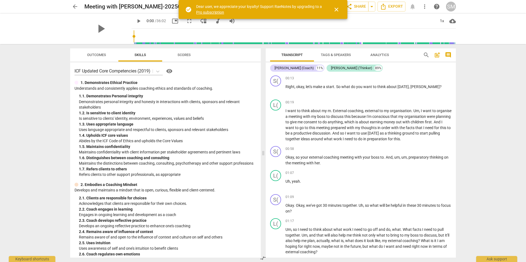
scroll to position [25, 0]
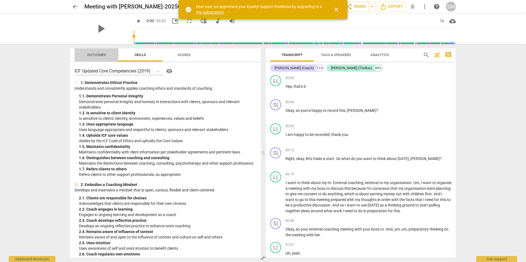
click at [95, 57] on span "Outcomes" at bounding box center [96, 54] width 32 height 7
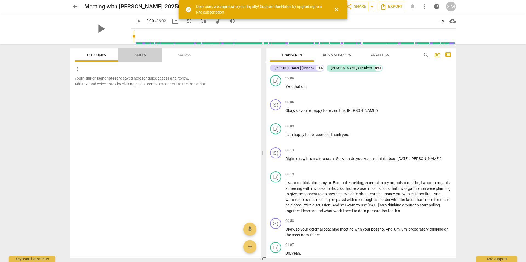
click at [134, 59] on button "Skills" at bounding box center [140, 54] width 44 height 13
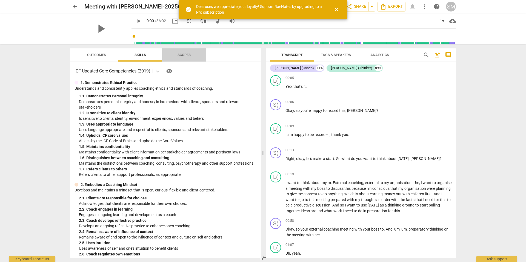
click at [183, 59] on button "Scores" at bounding box center [184, 54] width 44 height 13
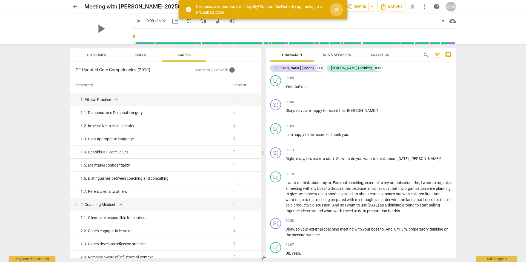
click at [334, 10] on span "close" at bounding box center [336, 9] width 7 height 7
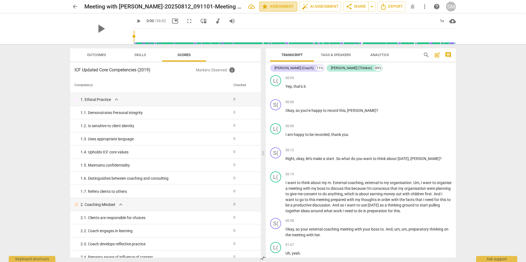
click at [276, 8] on span "star Assessment" at bounding box center [277, 6] width 33 height 7
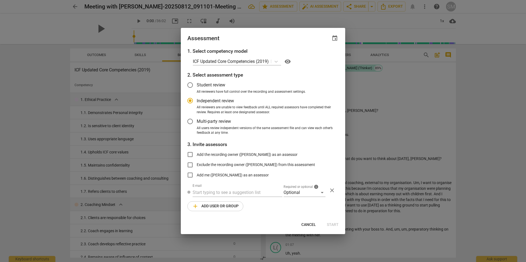
radio input "false"
click at [190, 123] on input "Multi-party review" at bounding box center [189, 121] width 13 height 13
radio input "false"
click at [226, 192] on input "text" at bounding box center [237, 192] width 90 height 9
type input "[PERSON_NAME].[PERSON_NAME]@"
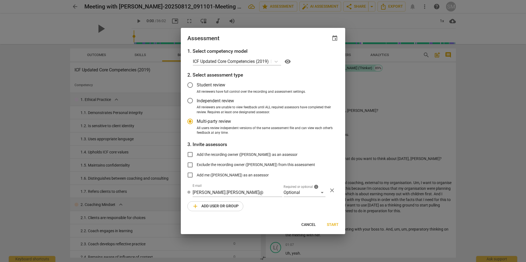
radio input "false"
type input "[PERSON_NAME][EMAIL_ADDRESS][DOMAIN_NAME]"
click at [321, 193] on div "Optional" at bounding box center [304, 192] width 42 height 9
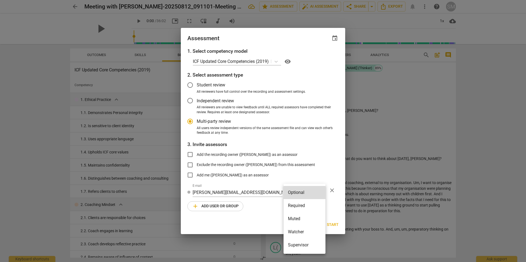
click at [306, 208] on li "Required" at bounding box center [304, 205] width 42 height 13
radio input "false"
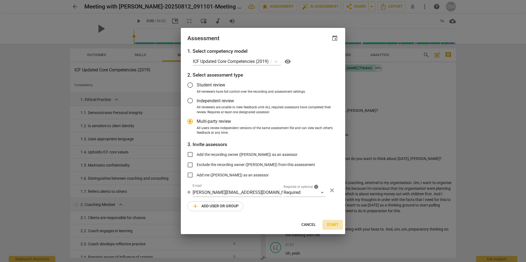
click at [332, 226] on span "Start" at bounding box center [333, 224] width 12 height 5
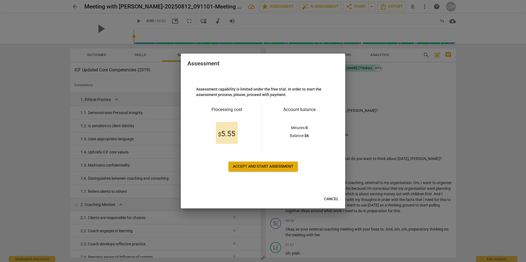
click at [250, 166] on span "Accept and start assessment" at bounding box center [263, 166] width 61 height 5
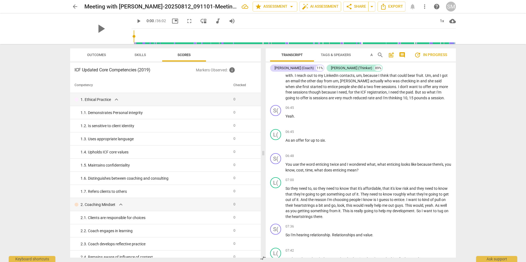
scroll to position [806, 0]
